Goal: Transaction & Acquisition: Purchase product/service

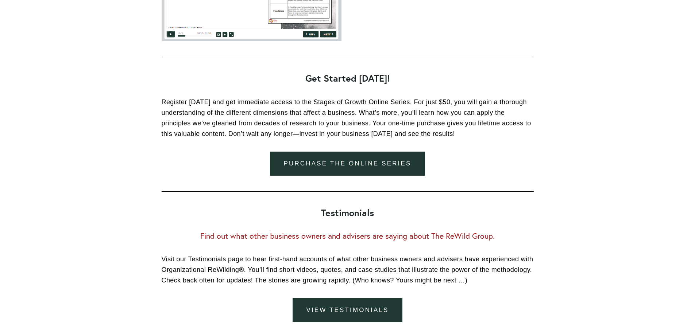
scroll to position [1022, 0]
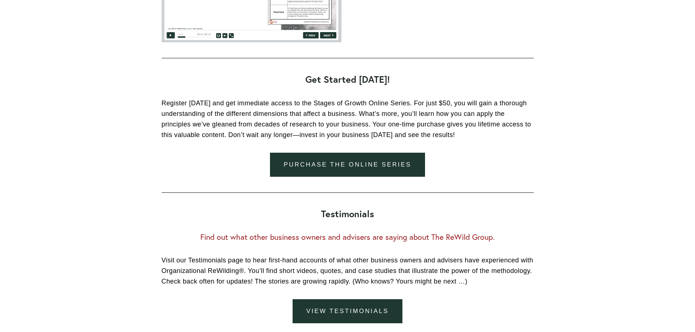
click at [345, 164] on link "Purchase the online series" at bounding box center [347, 165] width 155 height 24
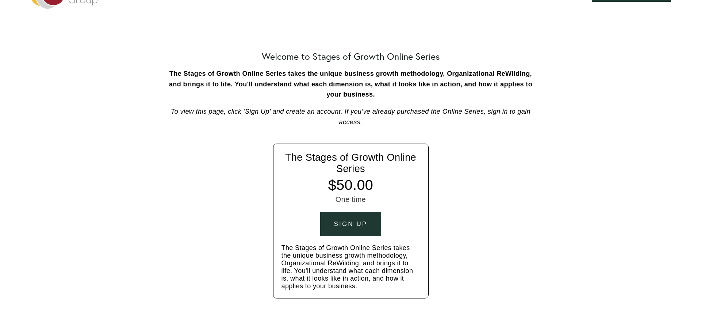
scroll to position [36, 0]
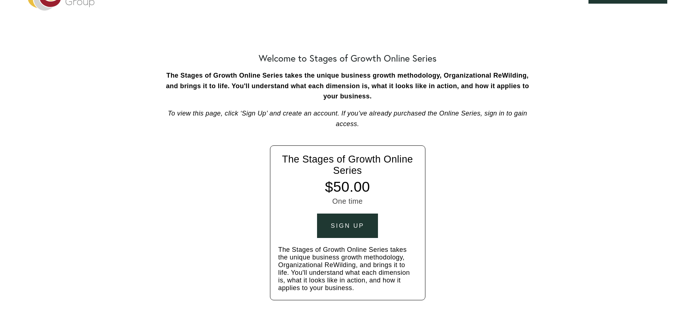
click at [361, 227] on div "Sign up" at bounding box center [348, 226] width 34 height 7
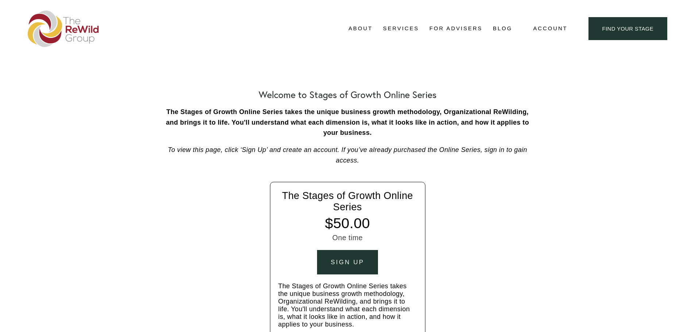
click at [0, 0] on span "Free Resources" at bounding box center [0, 0] width 0 height 0
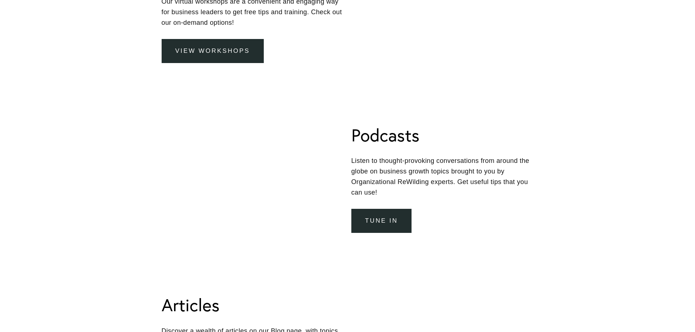
scroll to position [985, 0]
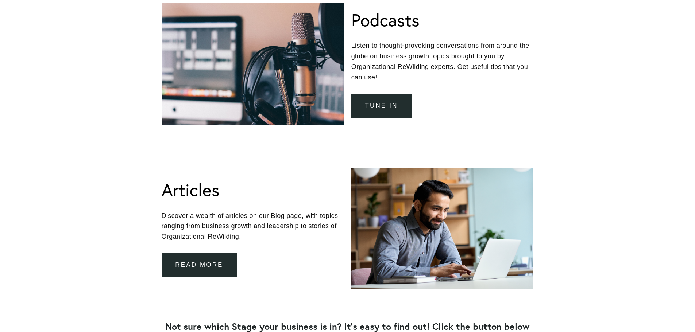
click at [384, 111] on link "Tune In" at bounding box center [381, 106] width 61 height 24
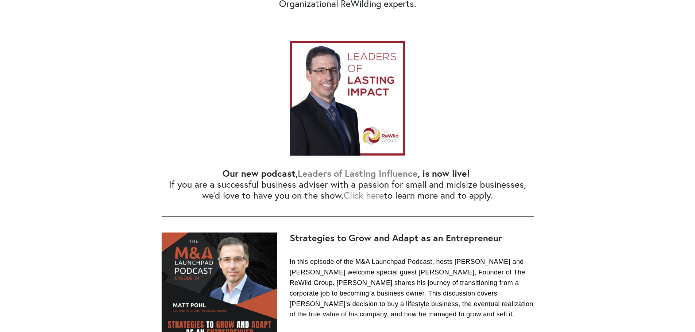
scroll to position [255, 0]
click at [375, 197] on link "Click here" at bounding box center [364, 194] width 40 height 11
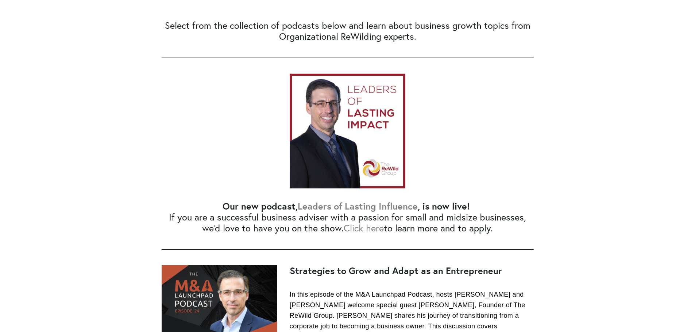
scroll to position [219, 0]
